Goal: Transaction & Acquisition: Purchase product/service

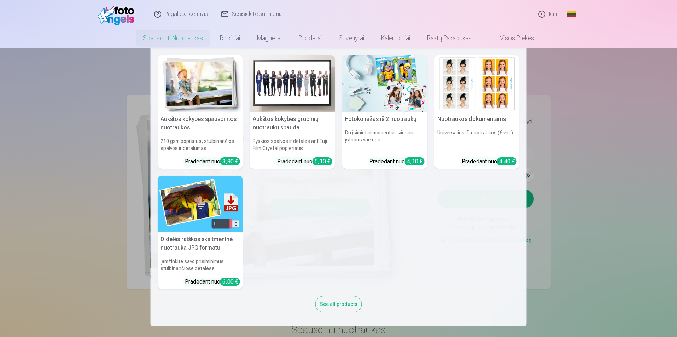
click at [169, 39] on link "Spausdinti nuotraukas" at bounding box center [172, 38] width 77 height 20
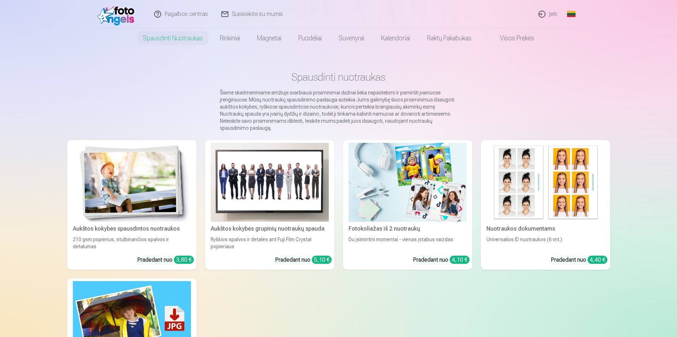
click at [354, 15] on link "Įeiti" at bounding box center [548, 14] width 32 height 28
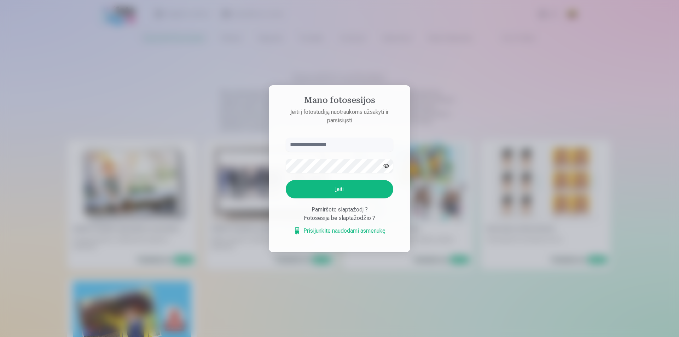
click at [310, 143] on input "text" at bounding box center [340, 145] width 108 height 14
